Goal: Navigation & Orientation: Go to known website

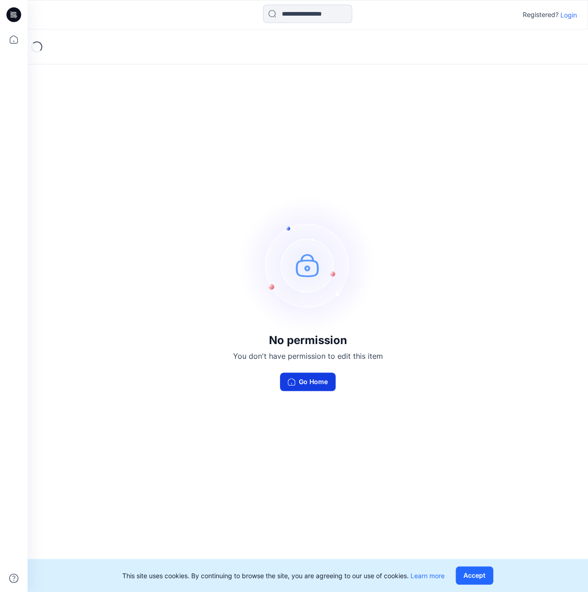
click at [309, 388] on button "Go Home" at bounding box center [308, 381] width 56 height 18
click at [526, 306] on div "No permission You don't have permission to edit this item Go Home" at bounding box center [308, 292] width 560 height 527
click at [14, 36] on icon at bounding box center [14, 39] width 8 height 8
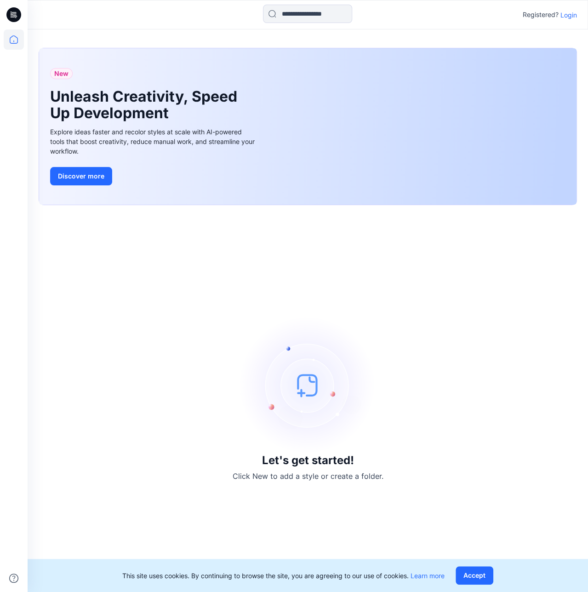
click at [15, 14] on icon at bounding box center [13, 14] width 15 height 15
click at [10, 39] on icon at bounding box center [14, 39] width 8 height 8
click at [479, 573] on button "Accept" at bounding box center [475, 575] width 38 height 18
